Goal: Task Accomplishment & Management: Manage account settings

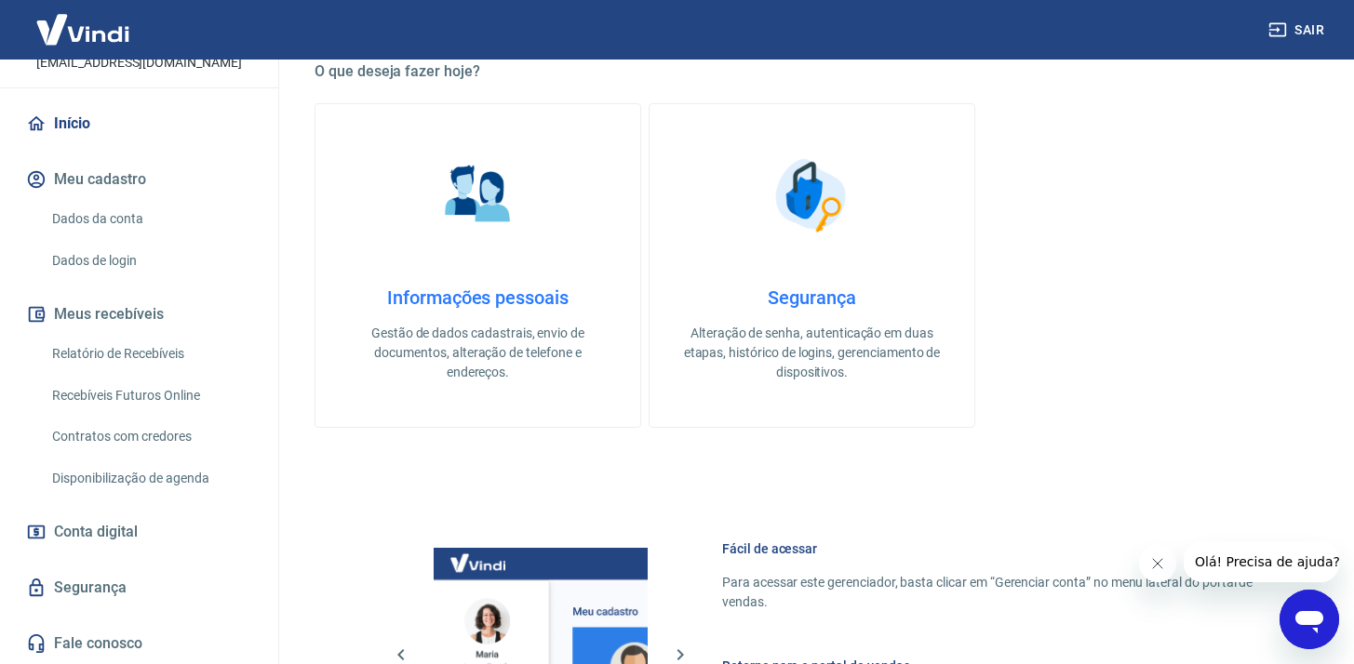
scroll to position [872, 0]
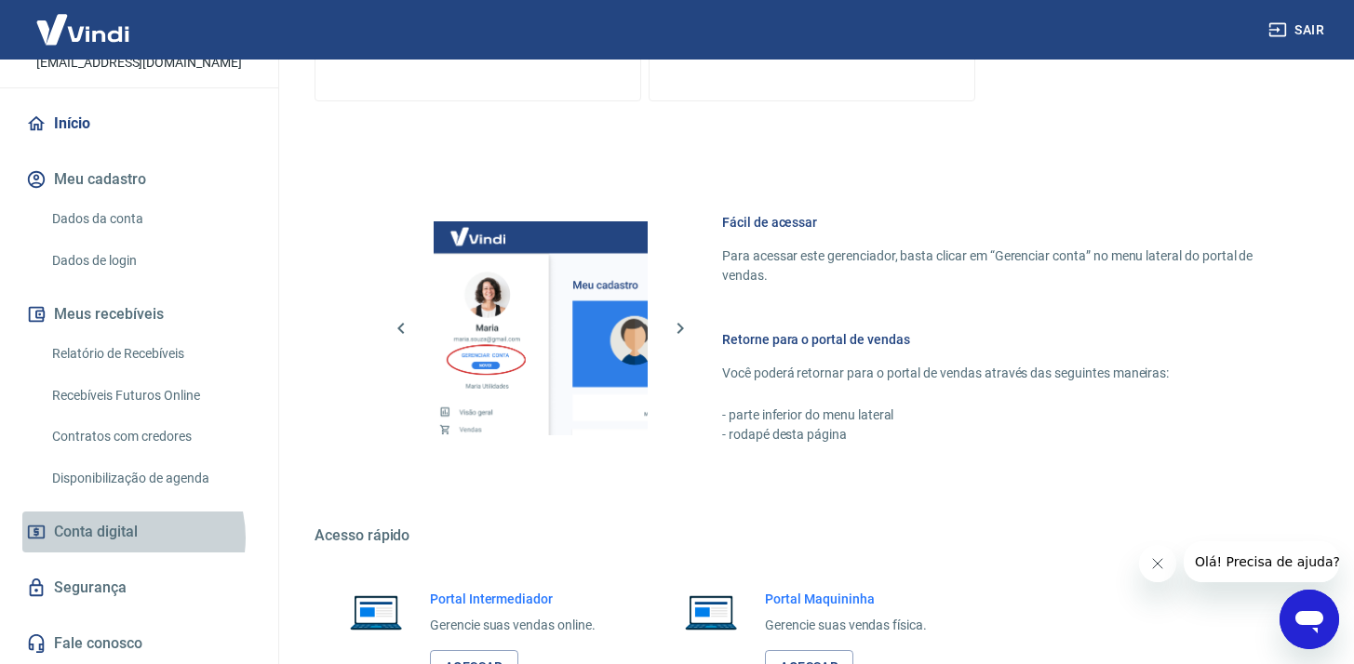
click at [125, 538] on span "Conta digital" at bounding box center [96, 532] width 84 height 26
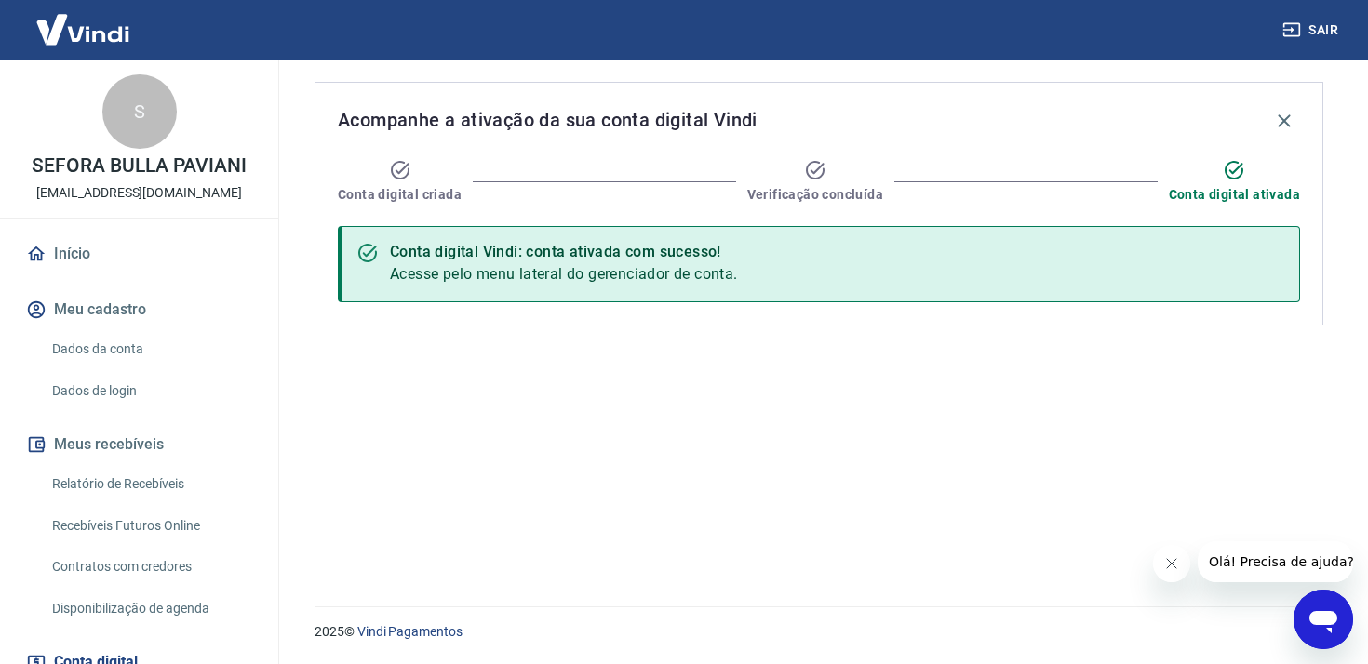
click at [87, 250] on link "Início" at bounding box center [139, 254] width 234 height 41
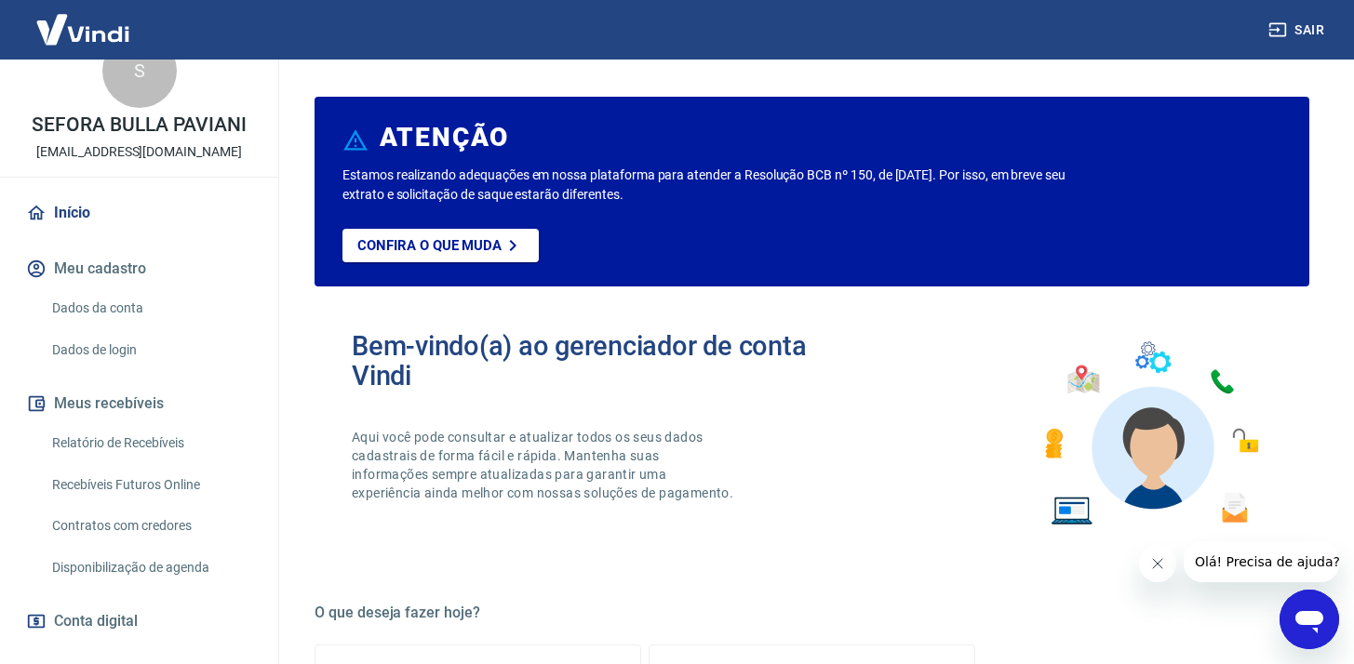
scroll to position [130, 0]
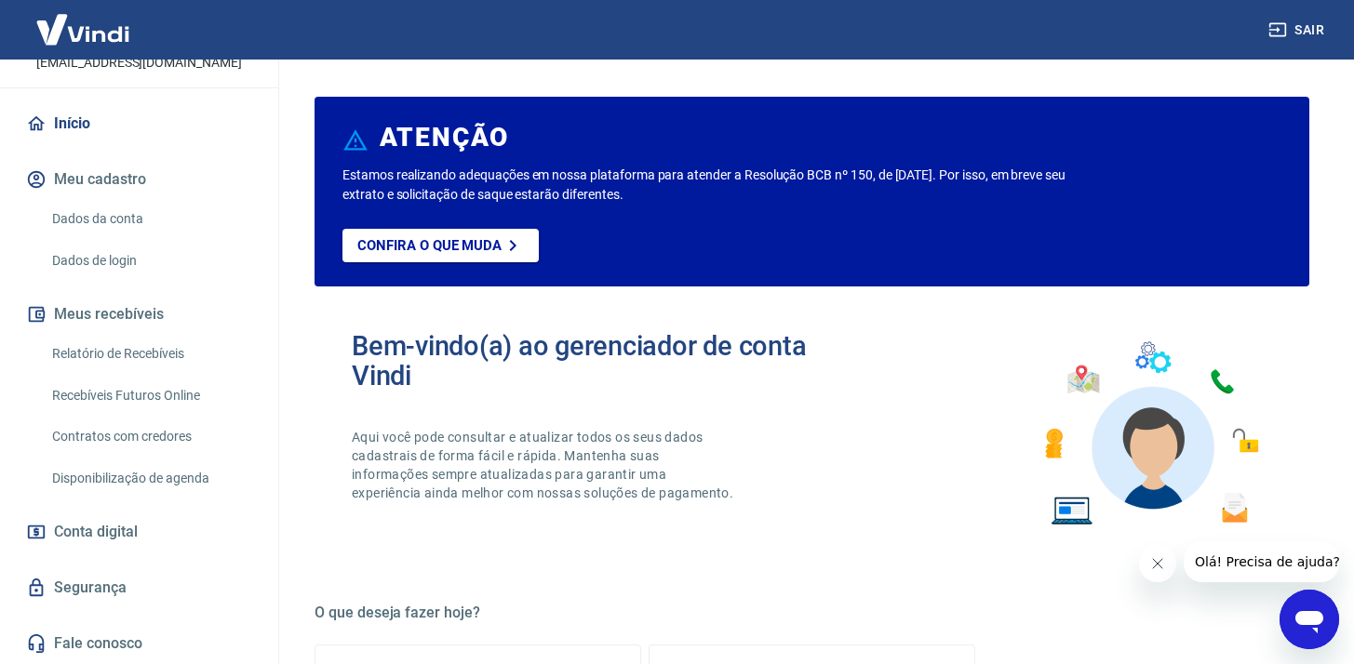
click at [140, 338] on link "Relatório de Recebíveis" at bounding box center [150, 354] width 211 height 38
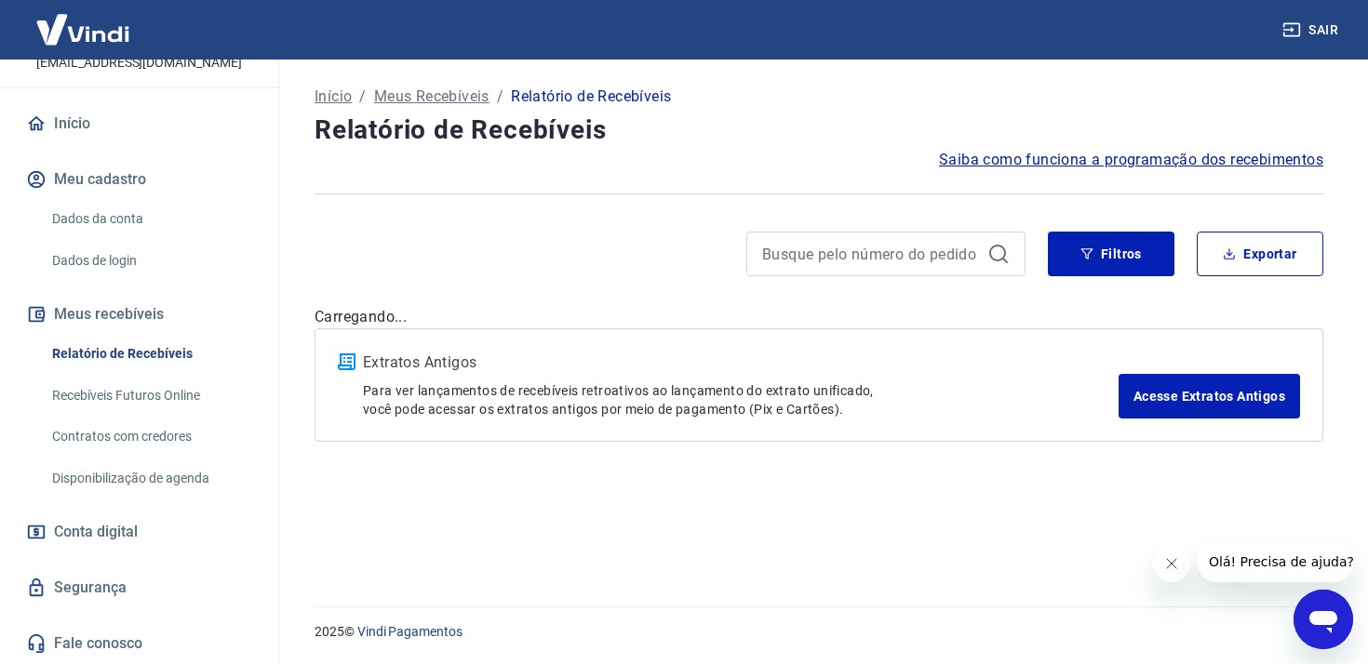
click at [164, 397] on link "Recebíveis Futuros Online" at bounding box center [150, 396] width 211 height 38
